Goal: Find contact information: Find contact information

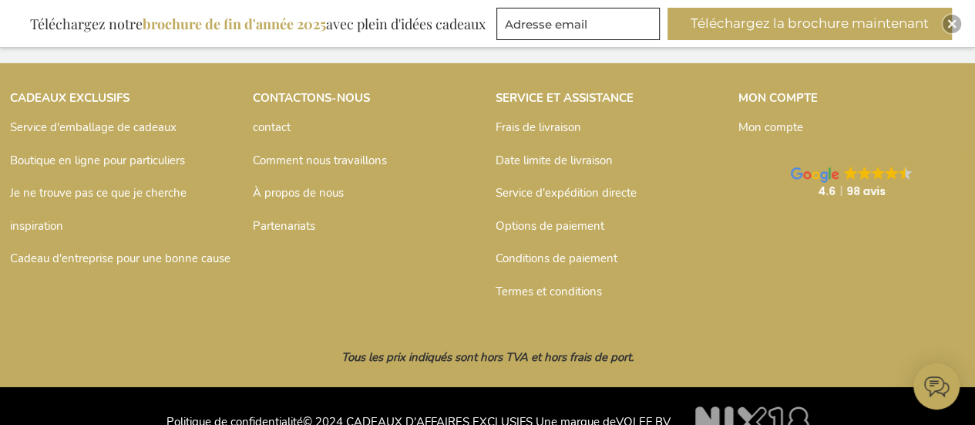
scroll to position [2514, 0]
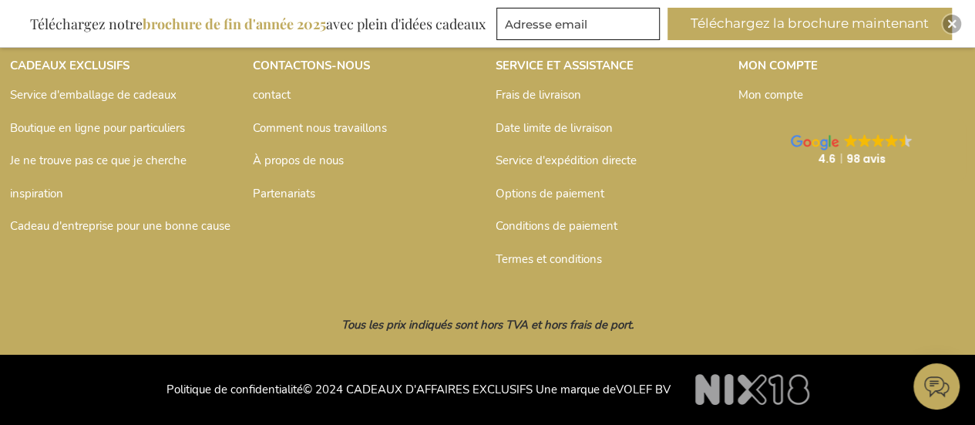
click at [273, 96] on font "contact" at bounding box center [272, 94] width 38 height 15
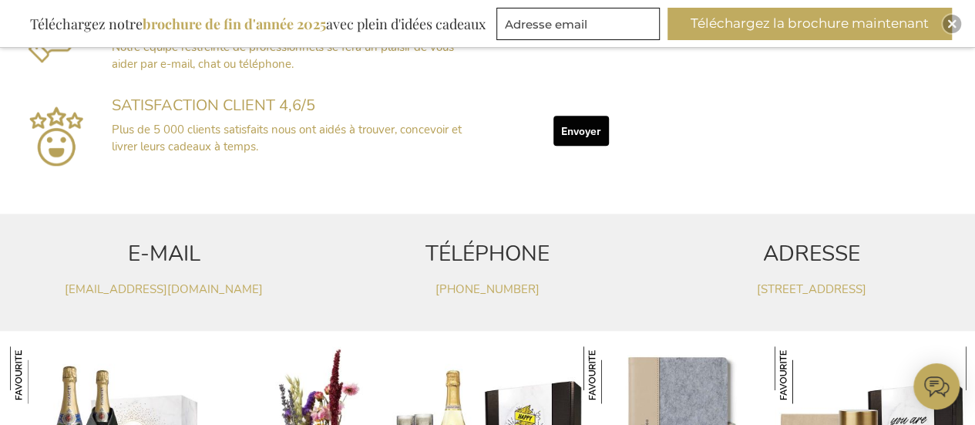
scroll to position [755, 0]
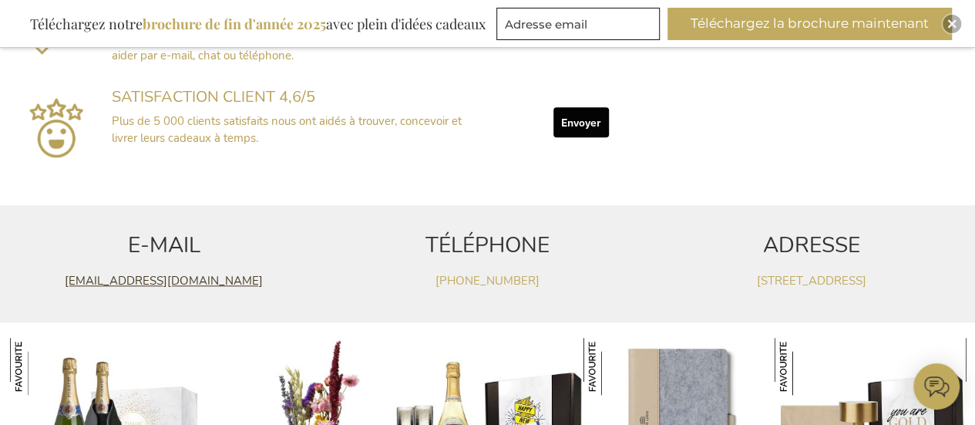
drag, startPoint x: 284, startPoint y: 278, endPoint x: 46, endPoint y: 282, distance: 237.4
click at [46, 282] on p "customerservice@exclusivebusinessgifts.com" at bounding box center [164, 281] width 308 height 16
copy font "customerservice@exclusivebusinessgifts.com"
